Goal: Task Accomplishment & Management: Manage account settings

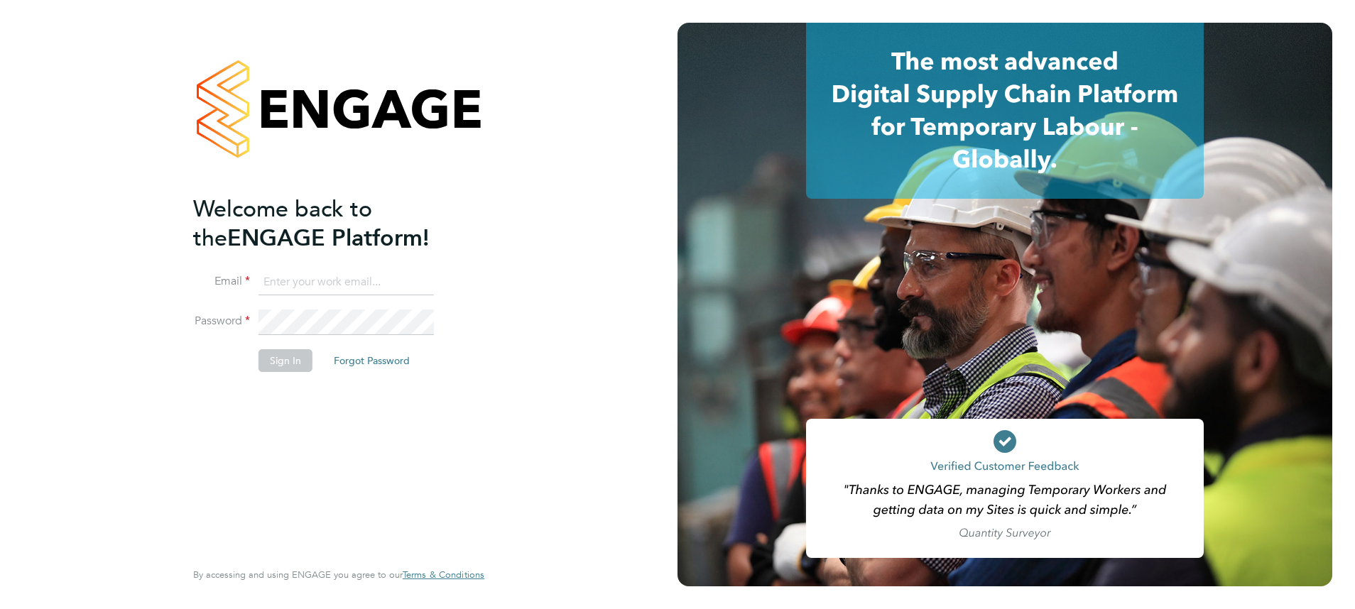
click at [337, 285] on input at bounding box center [345, 283] width 175 height 26
type input "meg.castleton@hays.com"
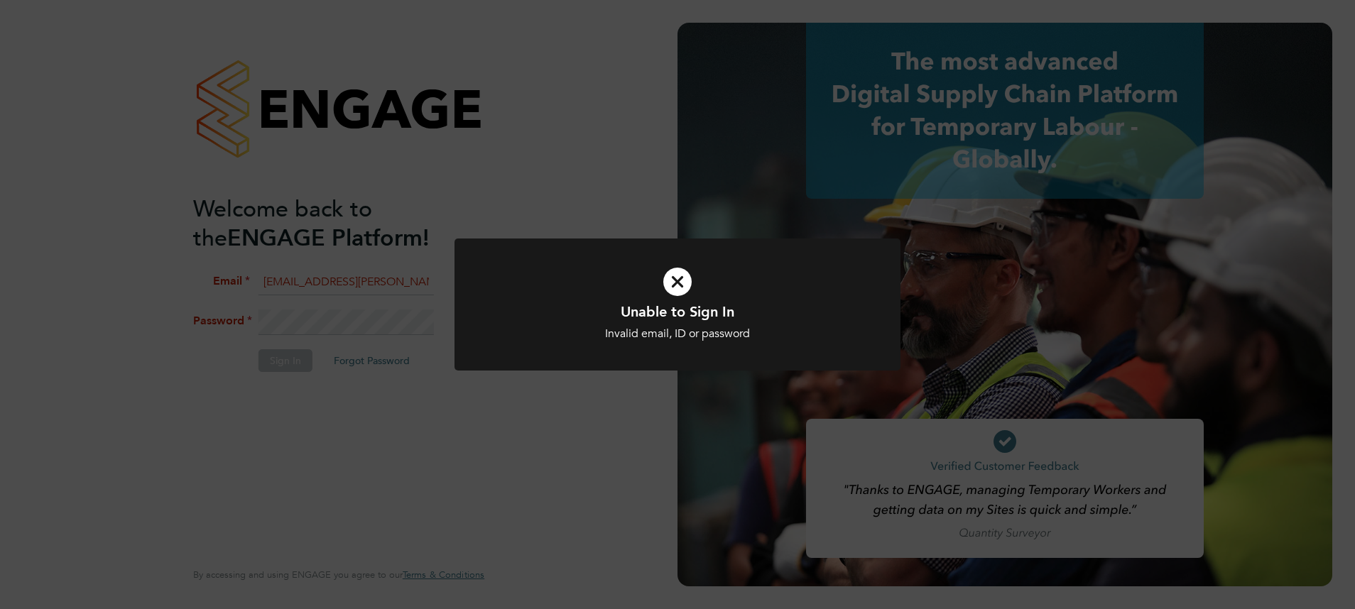
click at [655, 276] on icon at bounding box center [677, 281] width 369 height 55
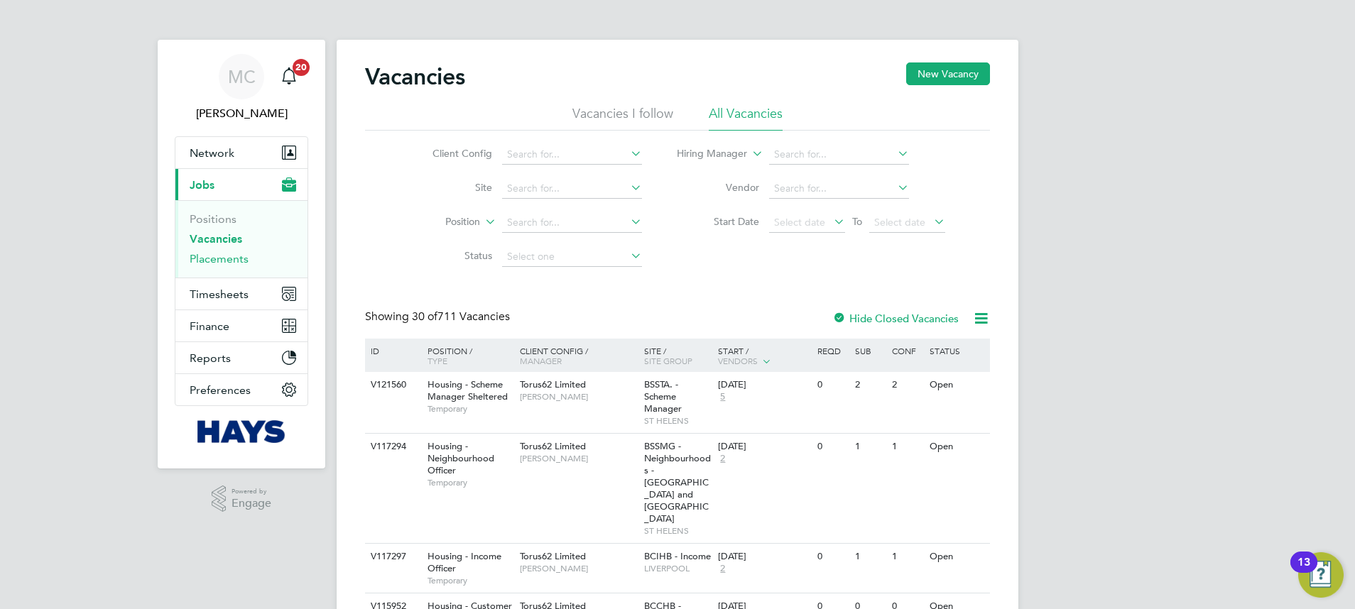
click at [206, 261] on link "Placements" at bounding box center [219, 258] width 59 height 13
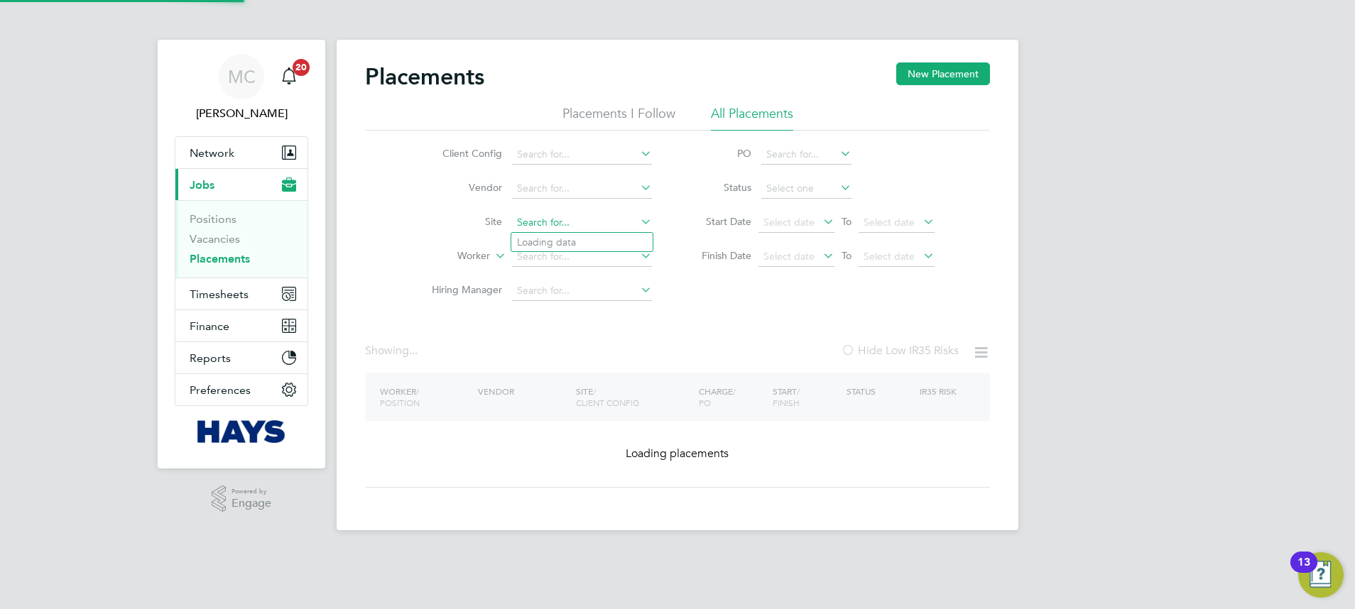
click at [538, 218] on input at bounding box center [582, 223] width 140 height 20
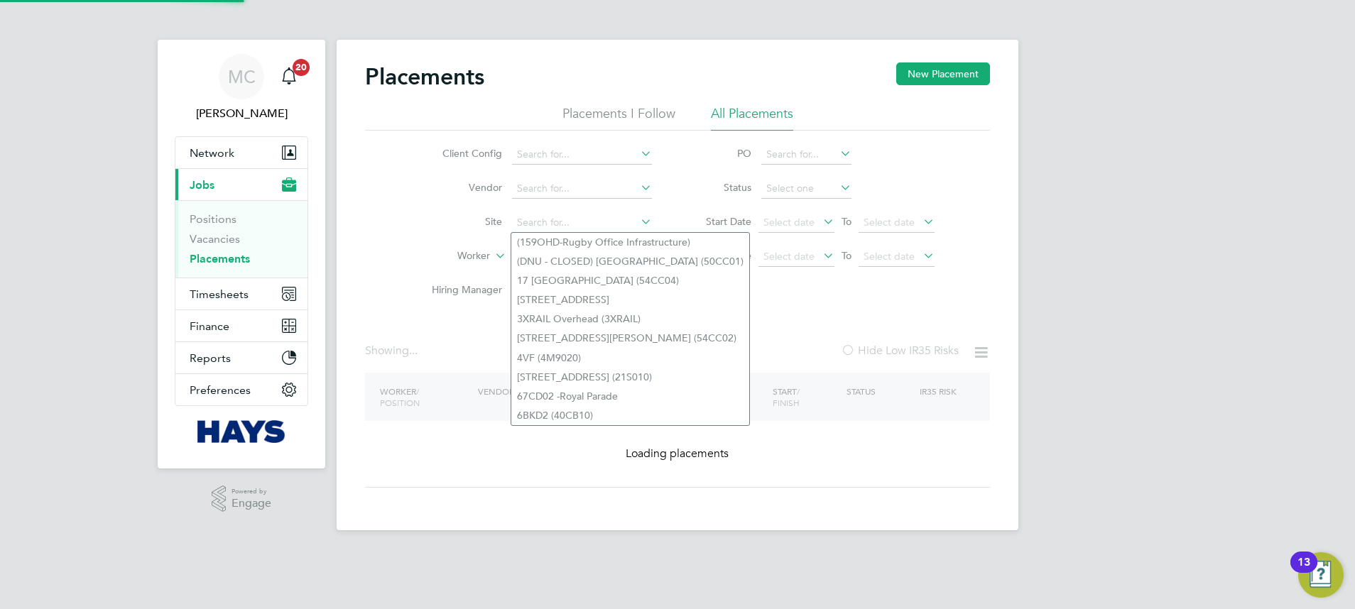
click at [472, 236] on li "Site" at bounding box center [536, 223] width 267 height 34
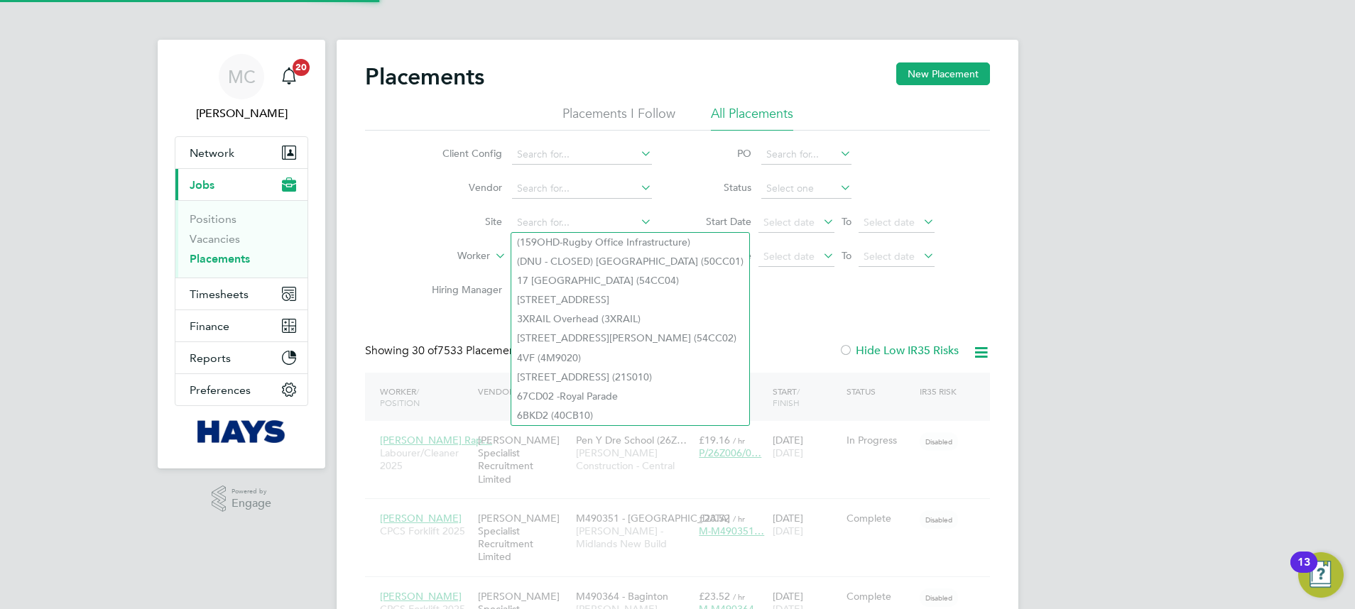
click at [428, 291] on label "Hiring Manager" at bounding box center [461, 289] width 82 height 13
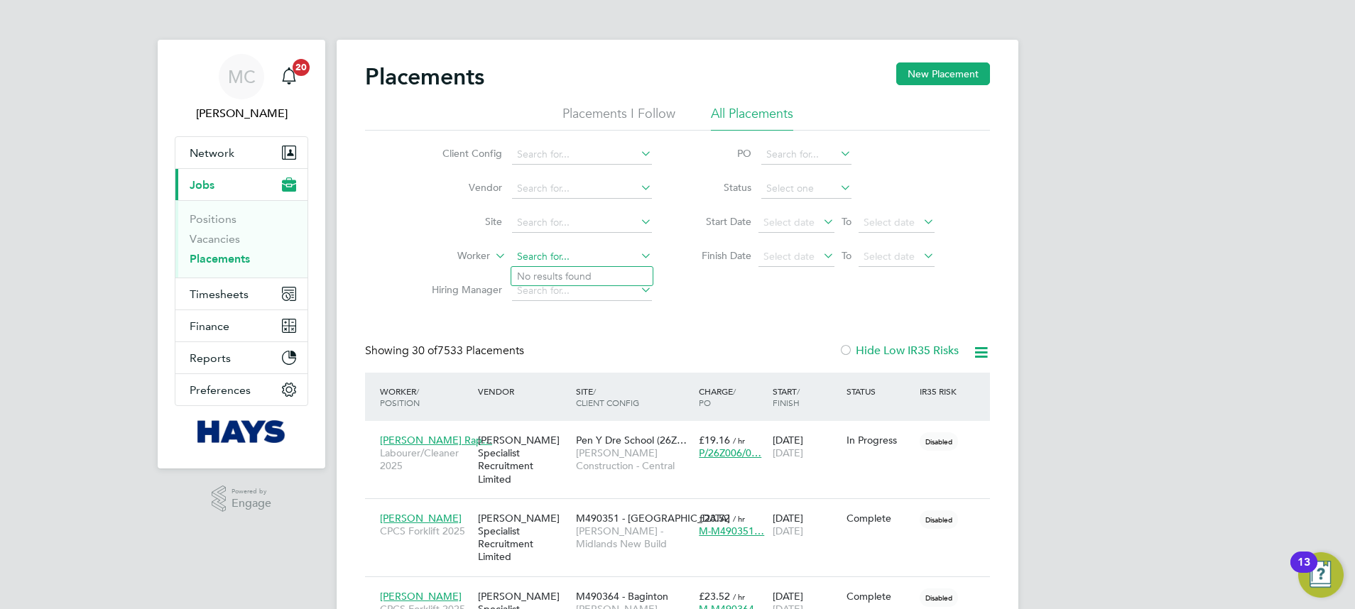
click at [599, 251] on input at bounding box center [582, 257] width 140 height 20
click at [577, 270] on li "Ste ve Clea rs" at bounding box center [581, 276] width 141 height 19
type input "[PERSON_NAME]"
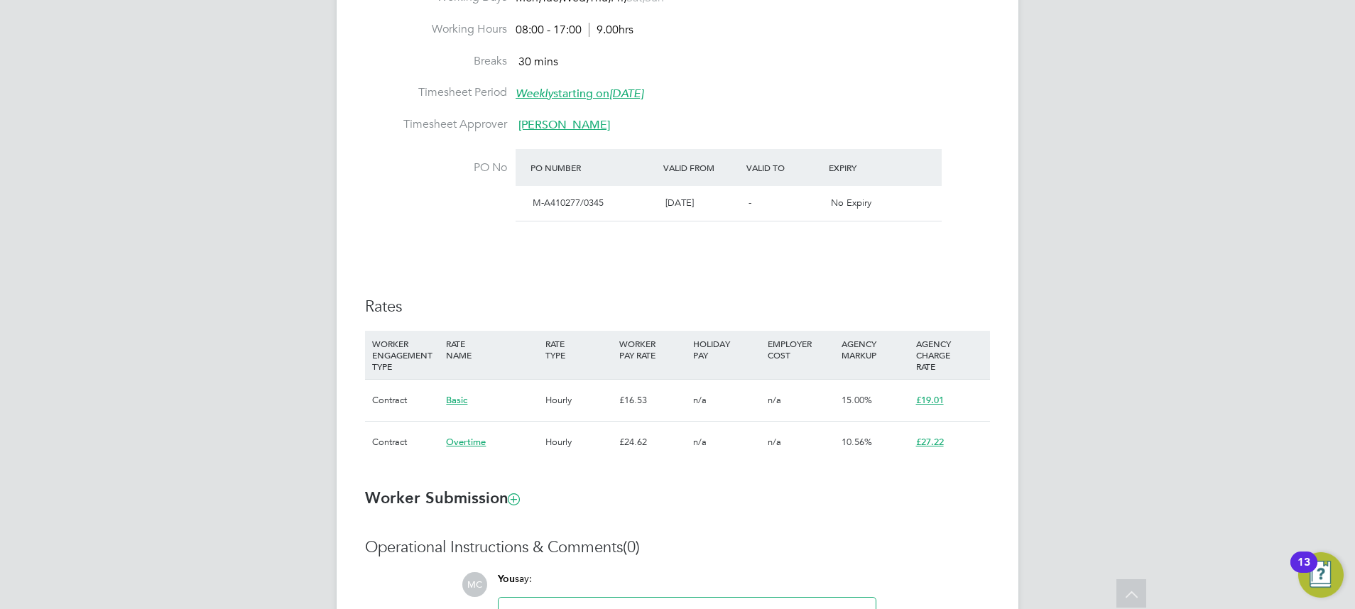
scroll to position [746, 0]
